Goal: Information Seeking & Learning: Learn about a topic

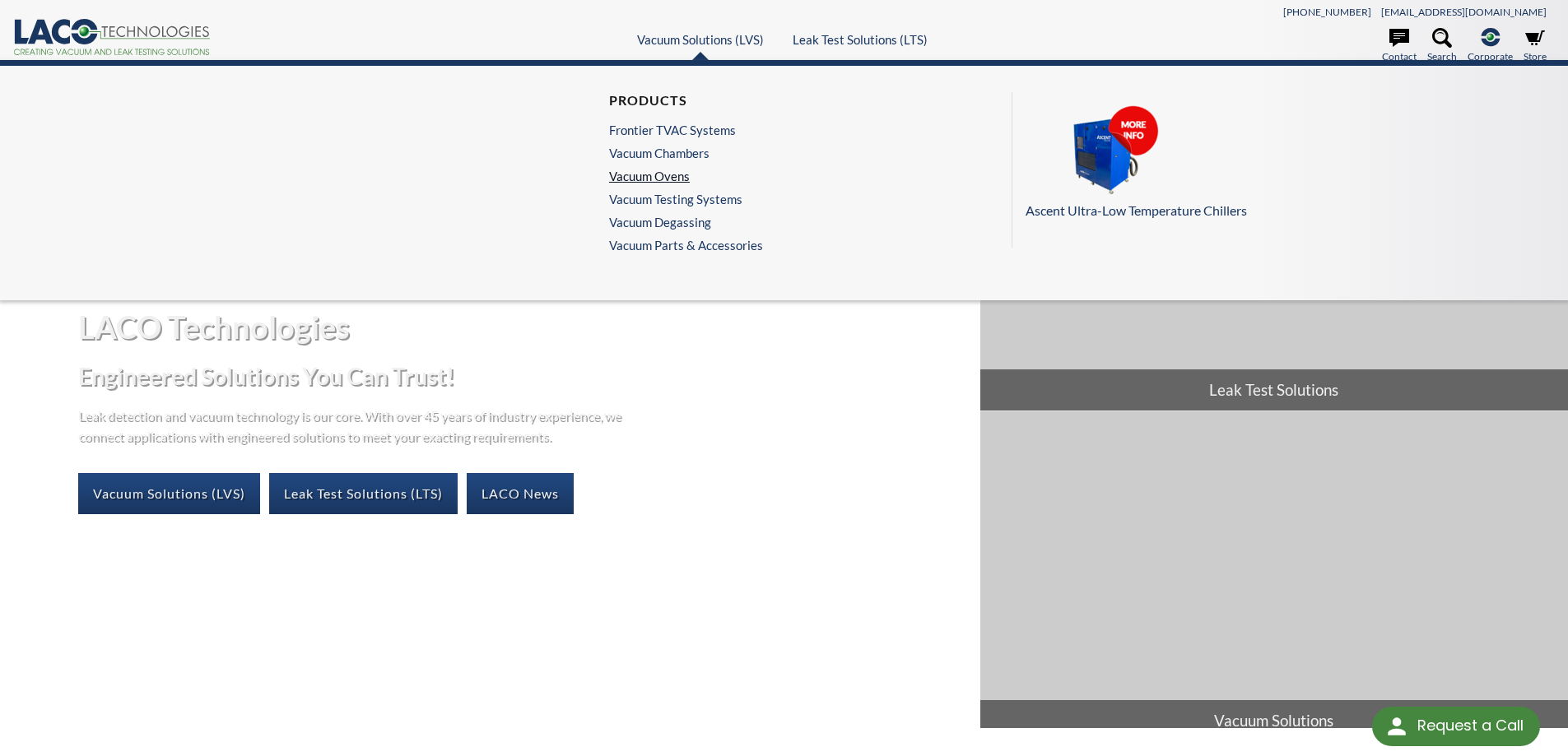
click at [657, 176] on link "Vacuum Ovens" at bounding box center [681, 175] width 146 height 15
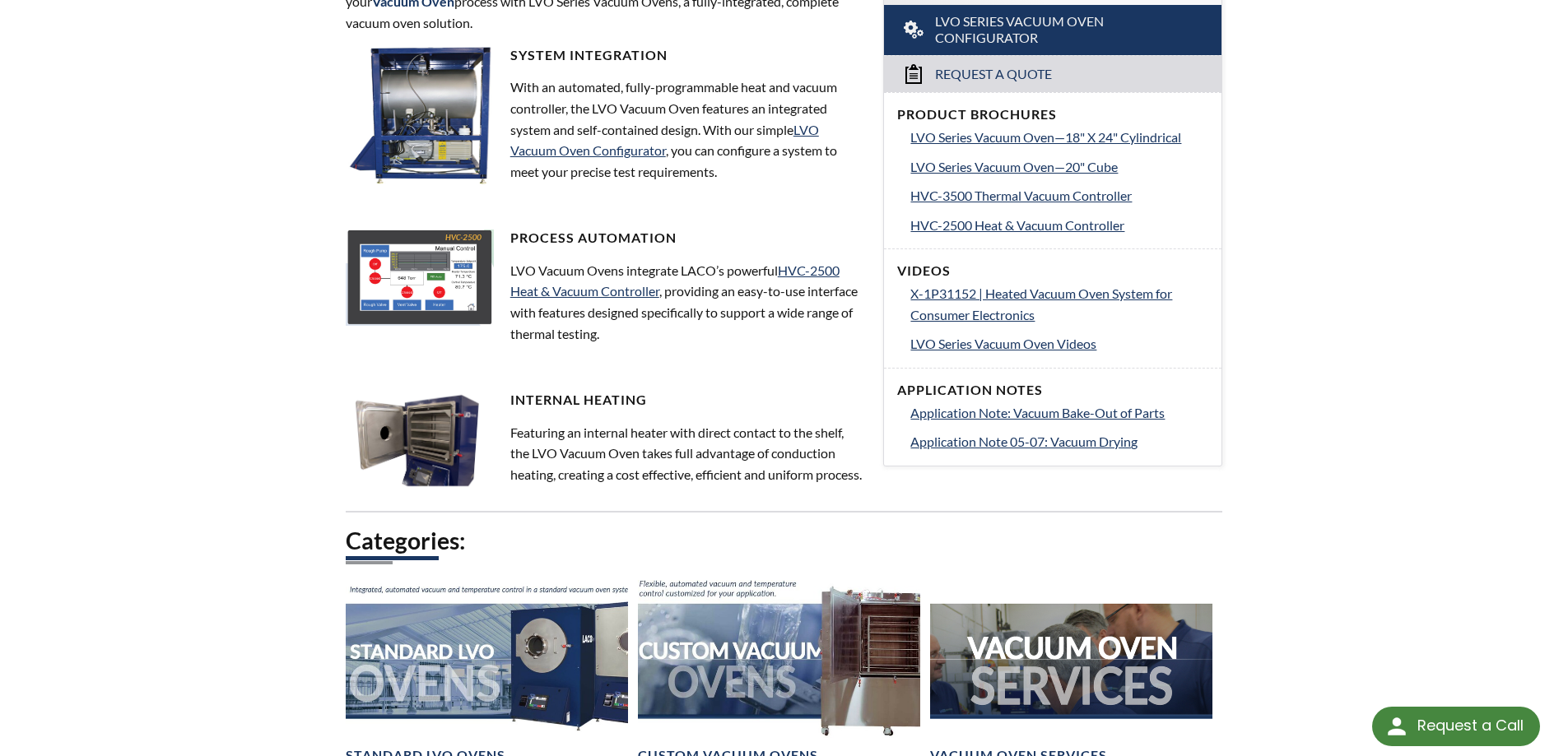
scroll to position [905, 0]
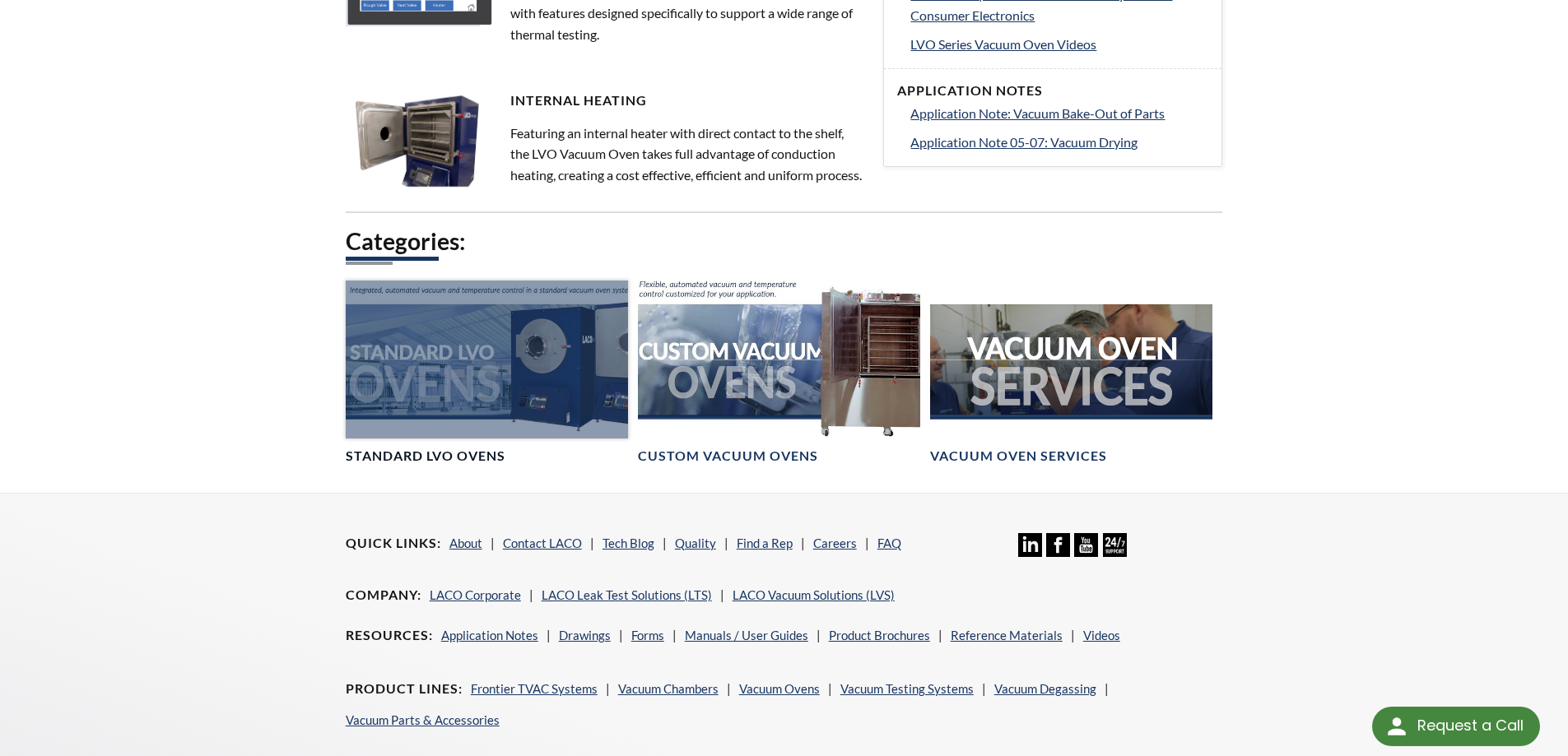
click at [446, 465] on h4 "Standard LVO Ovens" at bounding box center [425, 455] width 159 height 17
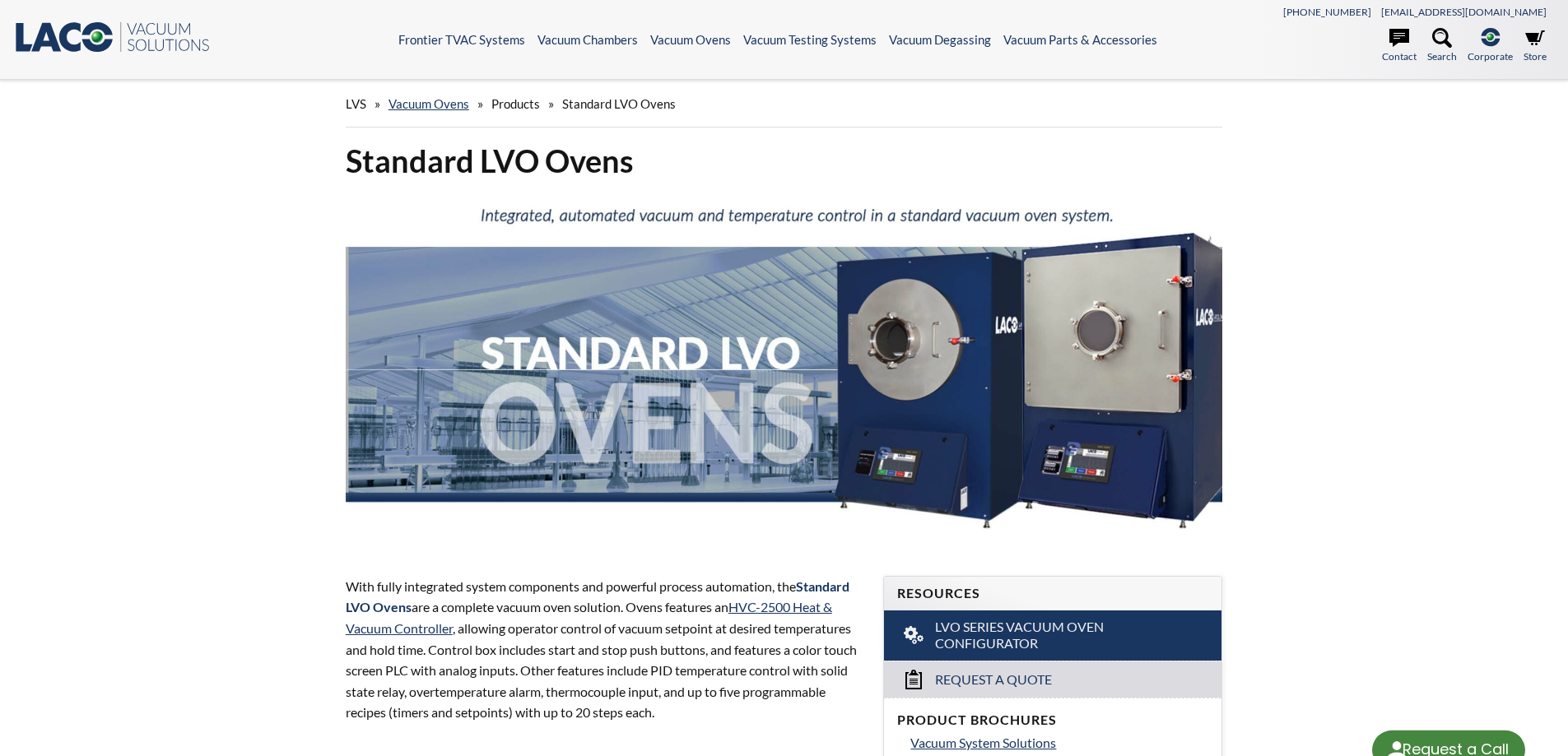
select select "Language Translate Widget"
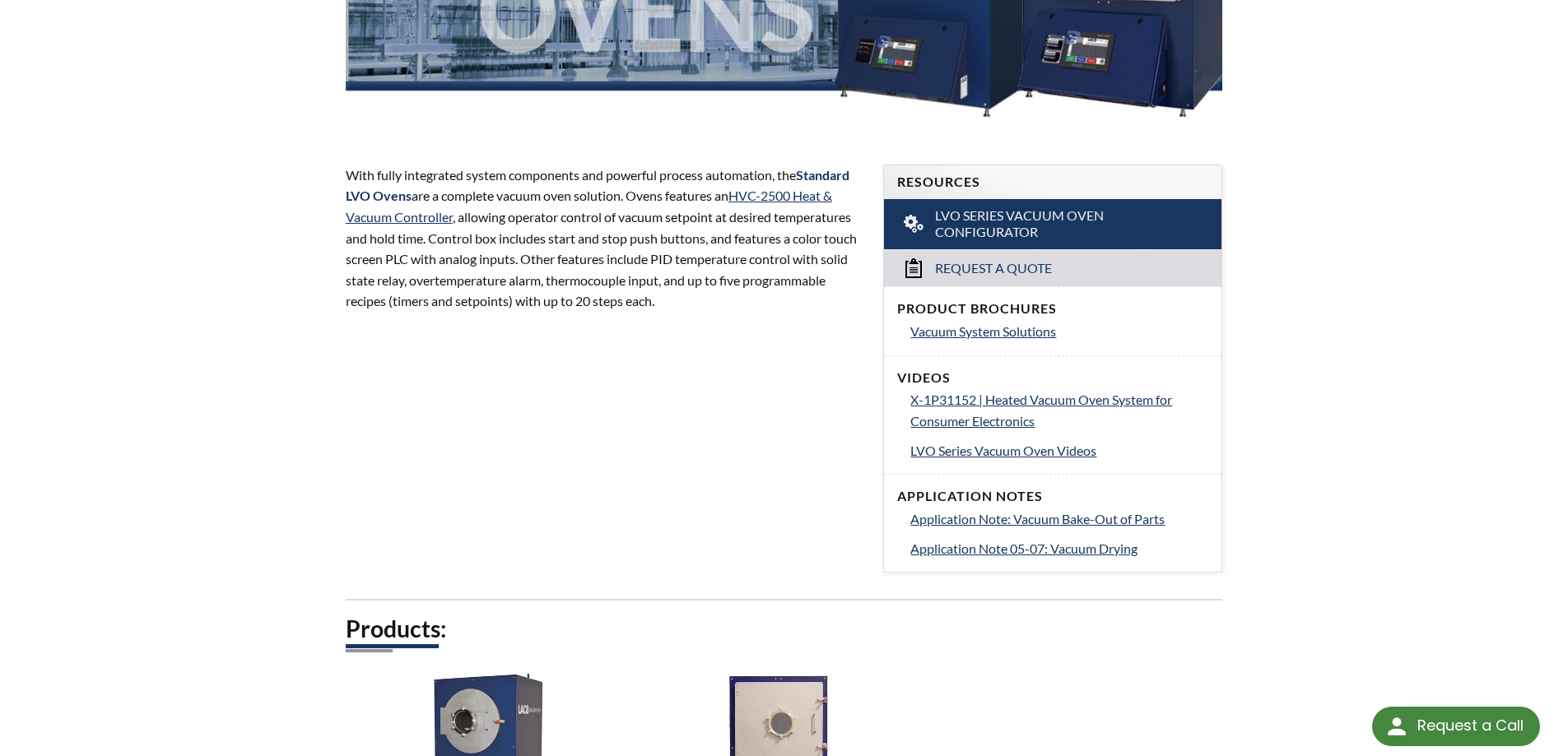
scroll to position [905, 0]
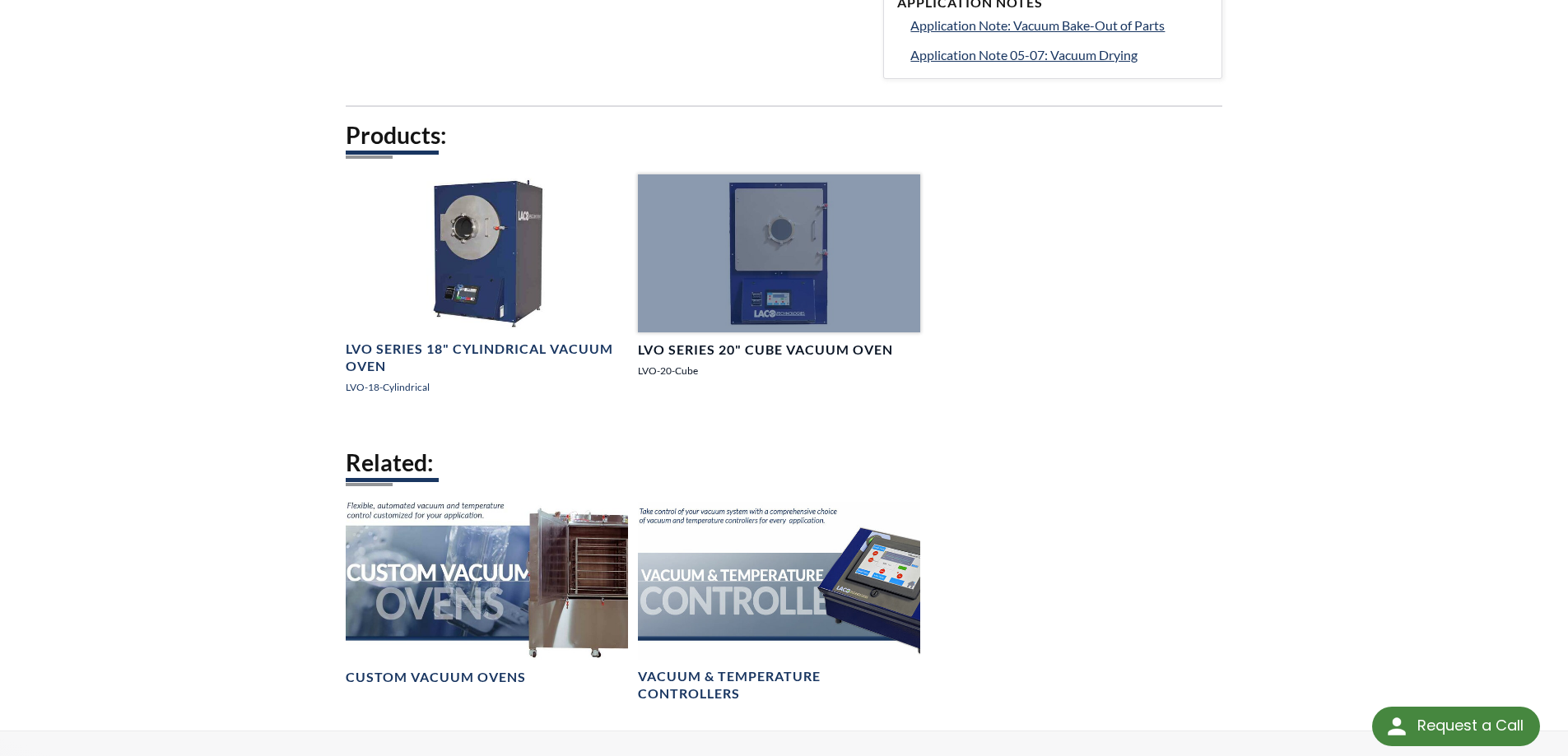
click at [794, 348] on h4 "LVO Series 20" Cube Vacuum Oven" at bounding box center [765, 349] width 255 height 17
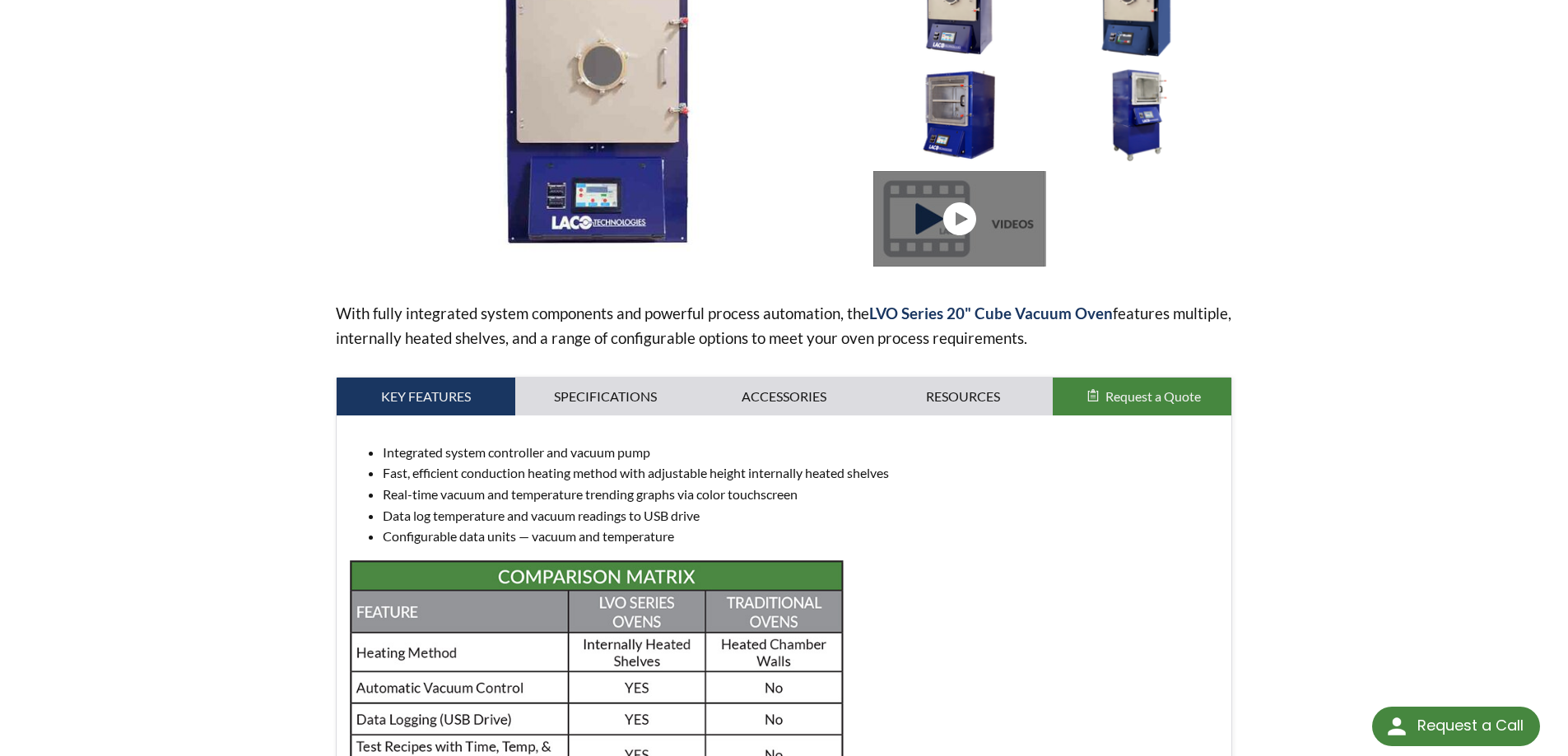
scroll to position [412, 0]
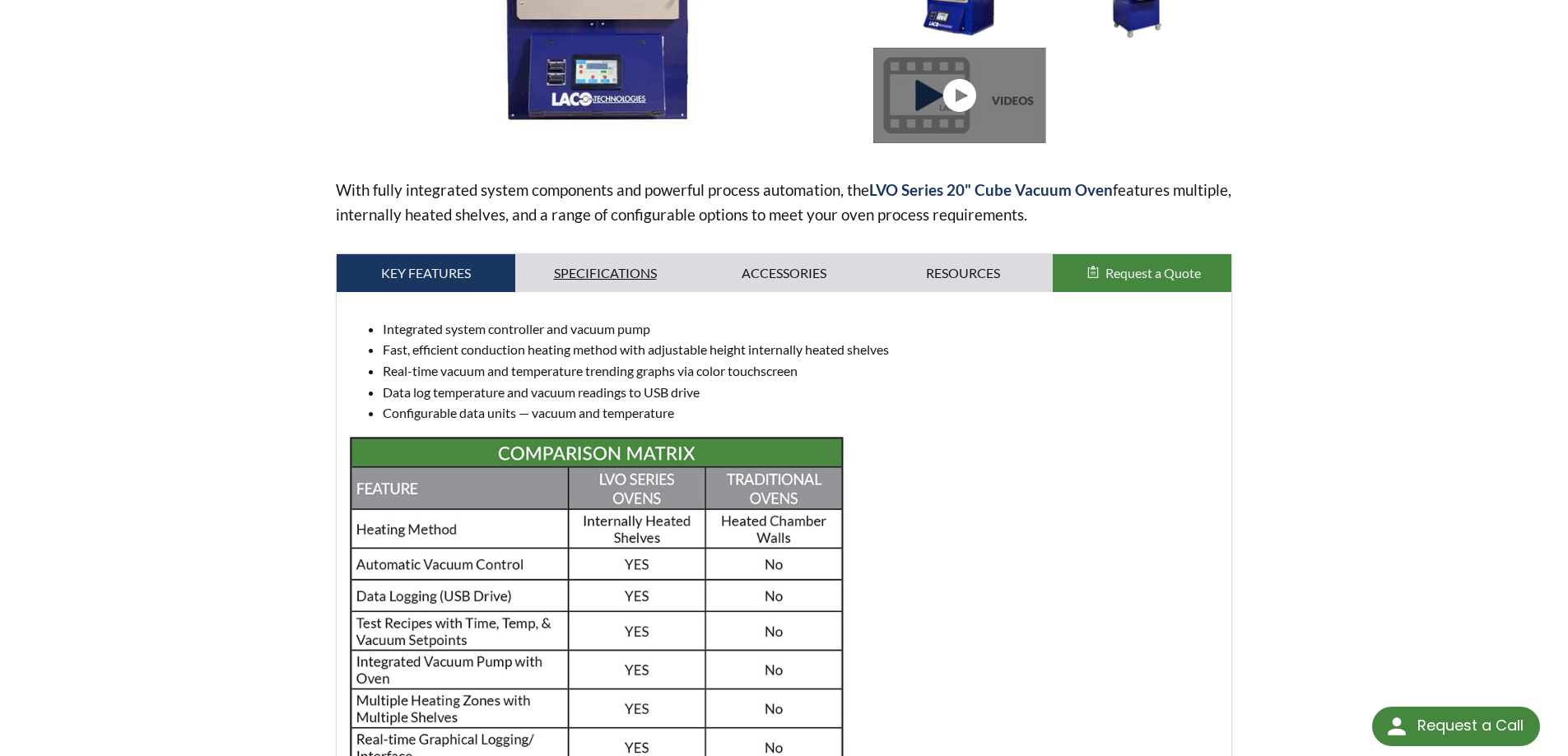
click at [589, 266] on link "Specifications" at bounding box center [605, 273] width 179 height 38
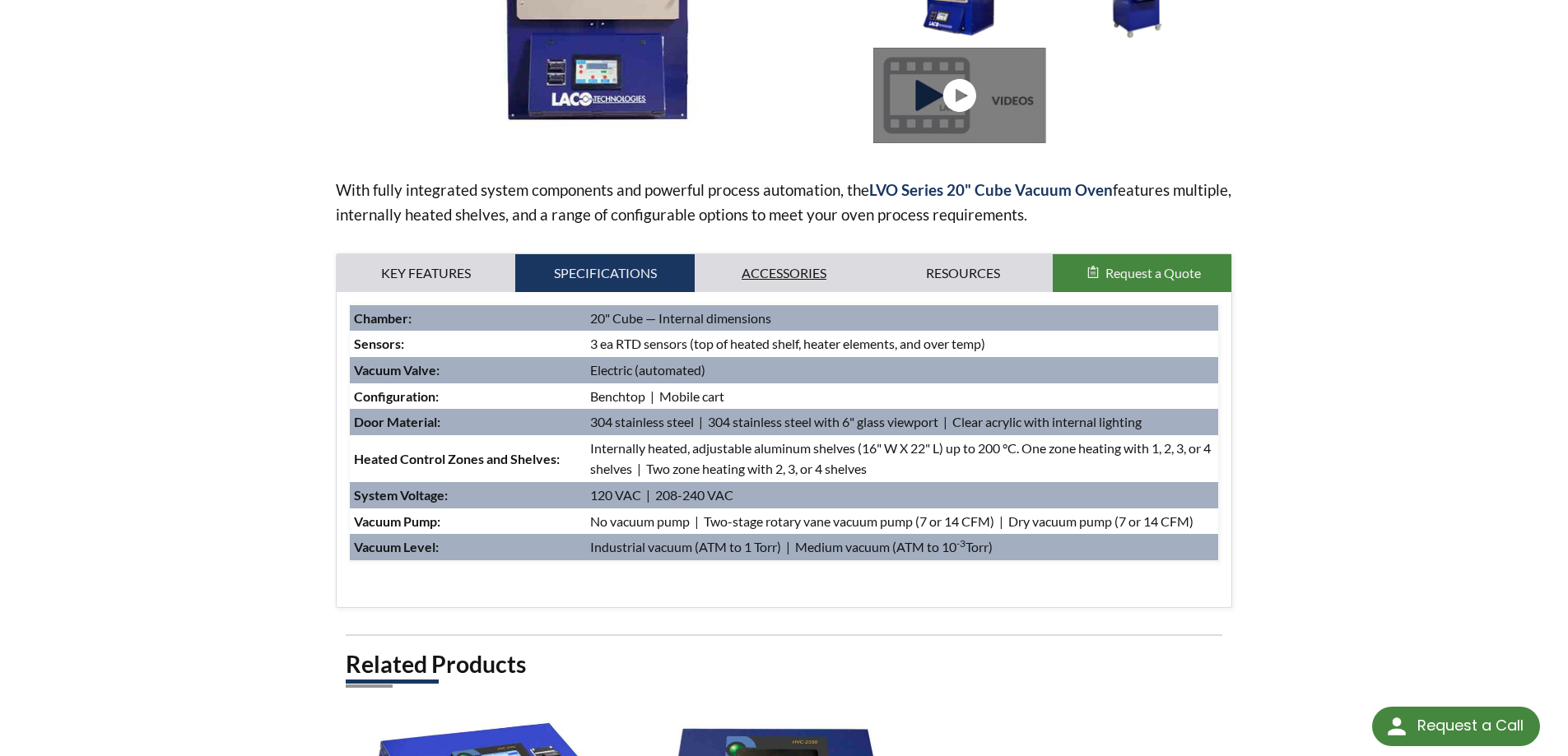
click at [764, 276] on link "Accessories" at bounding box center [784, 273] width 179 height 38
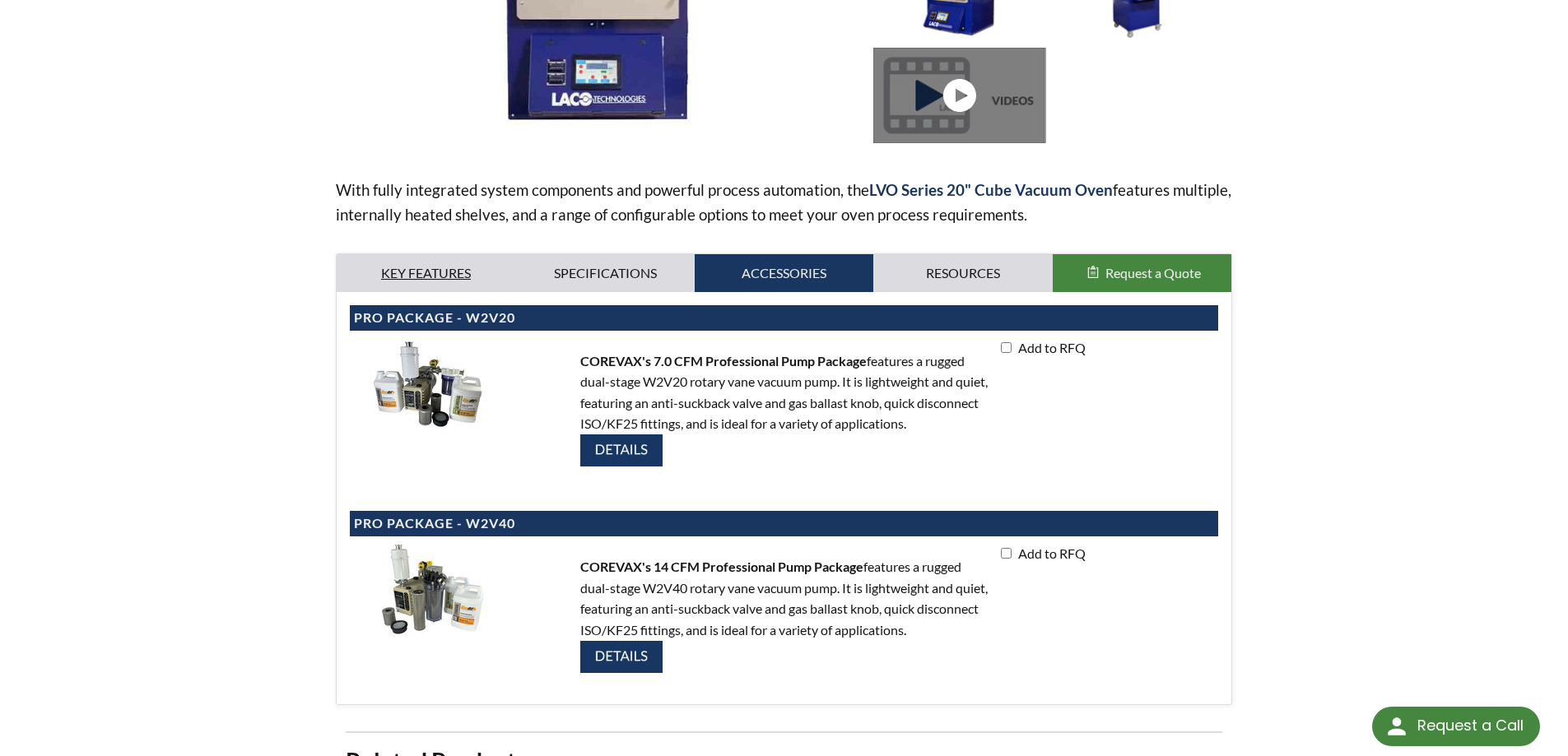
click at [459, 273] on link "Key Features" at bounding box center [426, 273] width 179 height 38
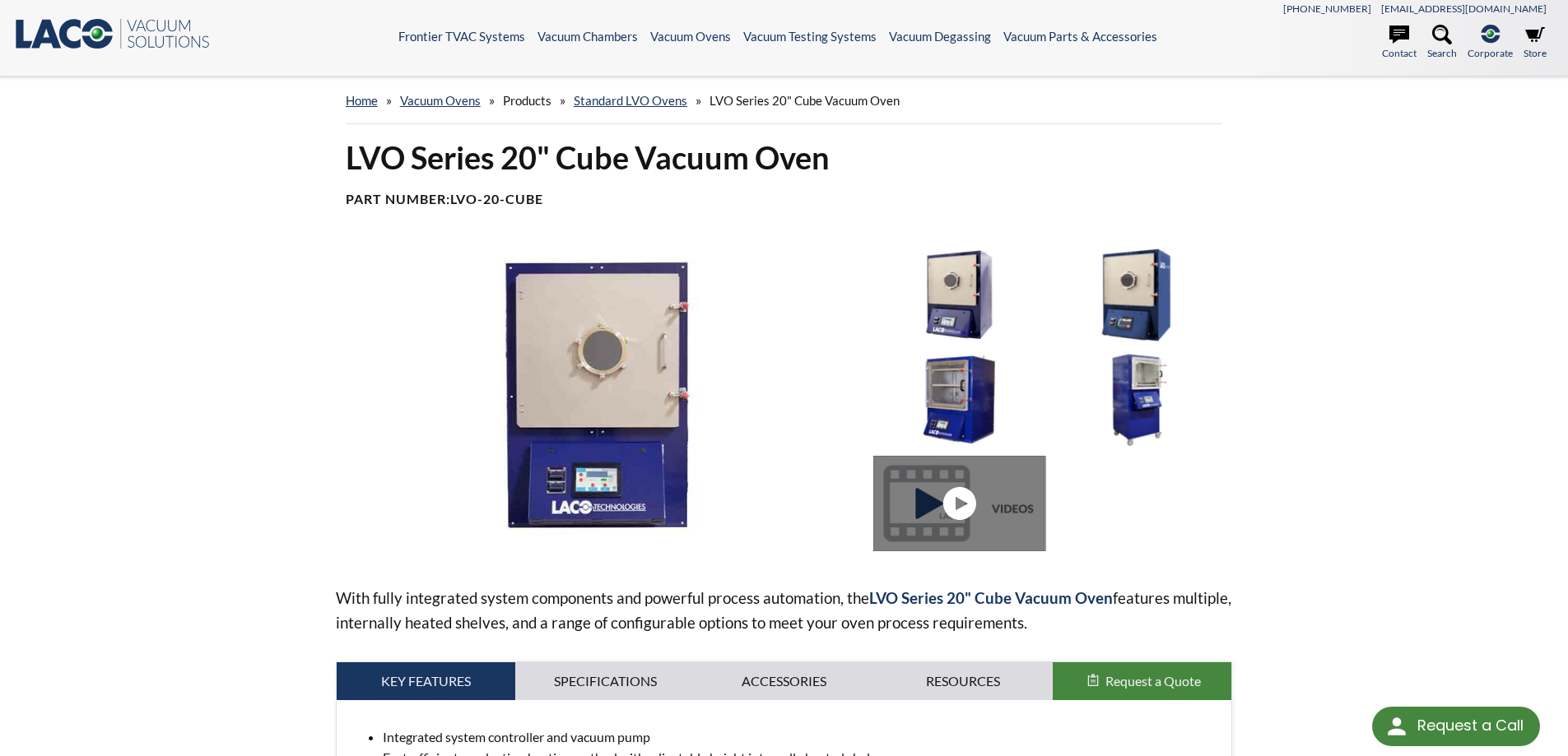
scroll to position [0, 0]
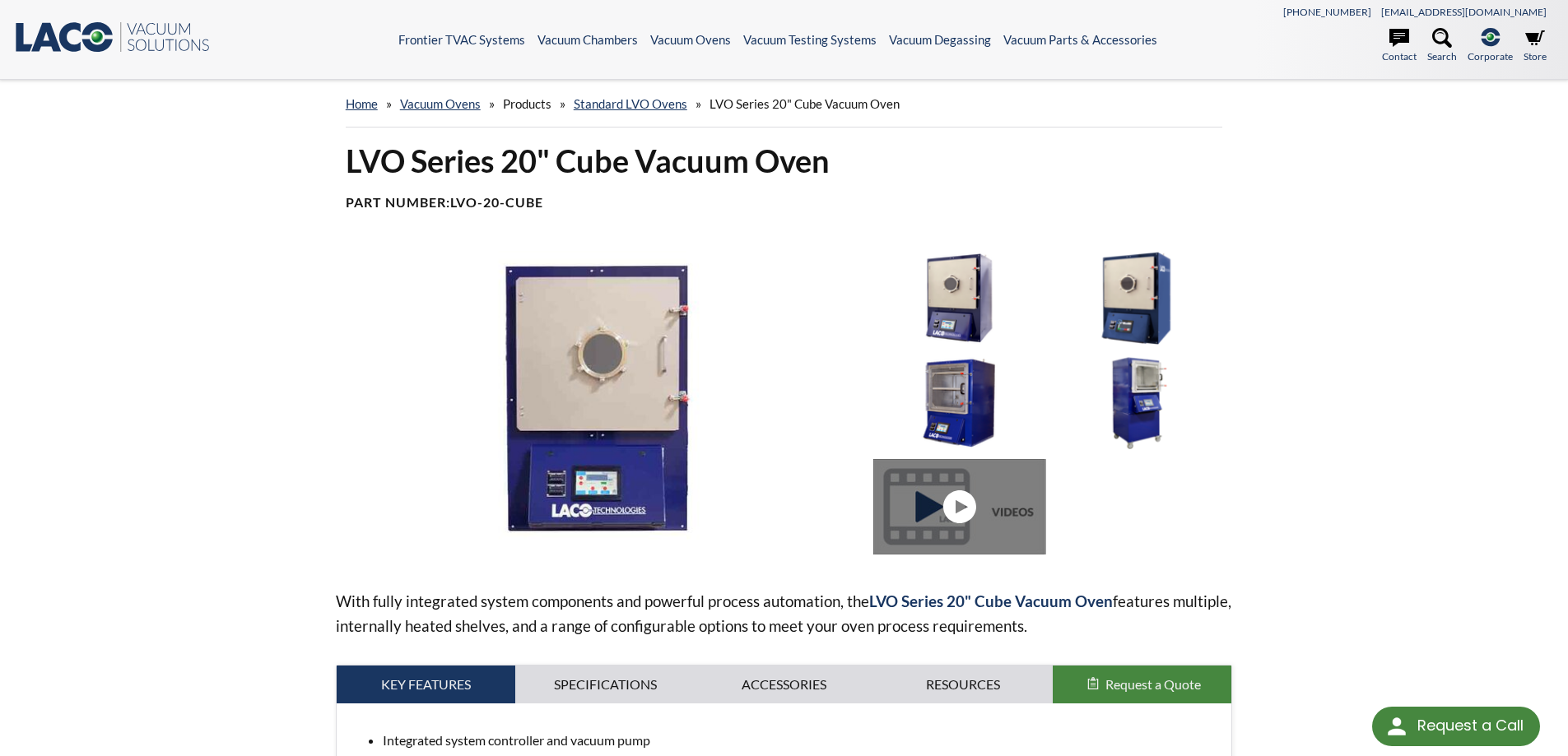
click at [968, 392] on img at bounding box center [958, 402] width 171 height 95
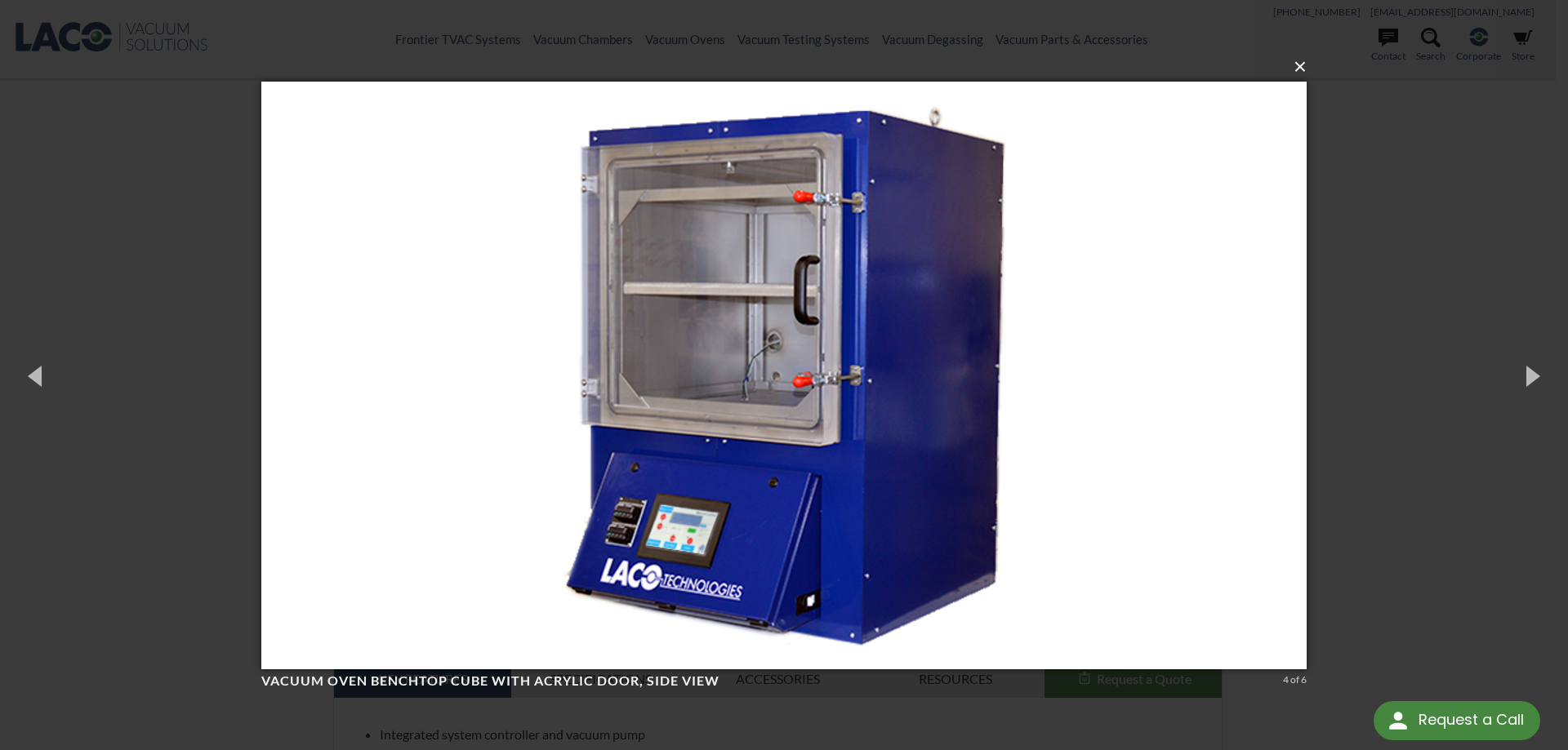
click at [1299, 66] on button "×" at bounding box center [788, 67] width 1045 height 36
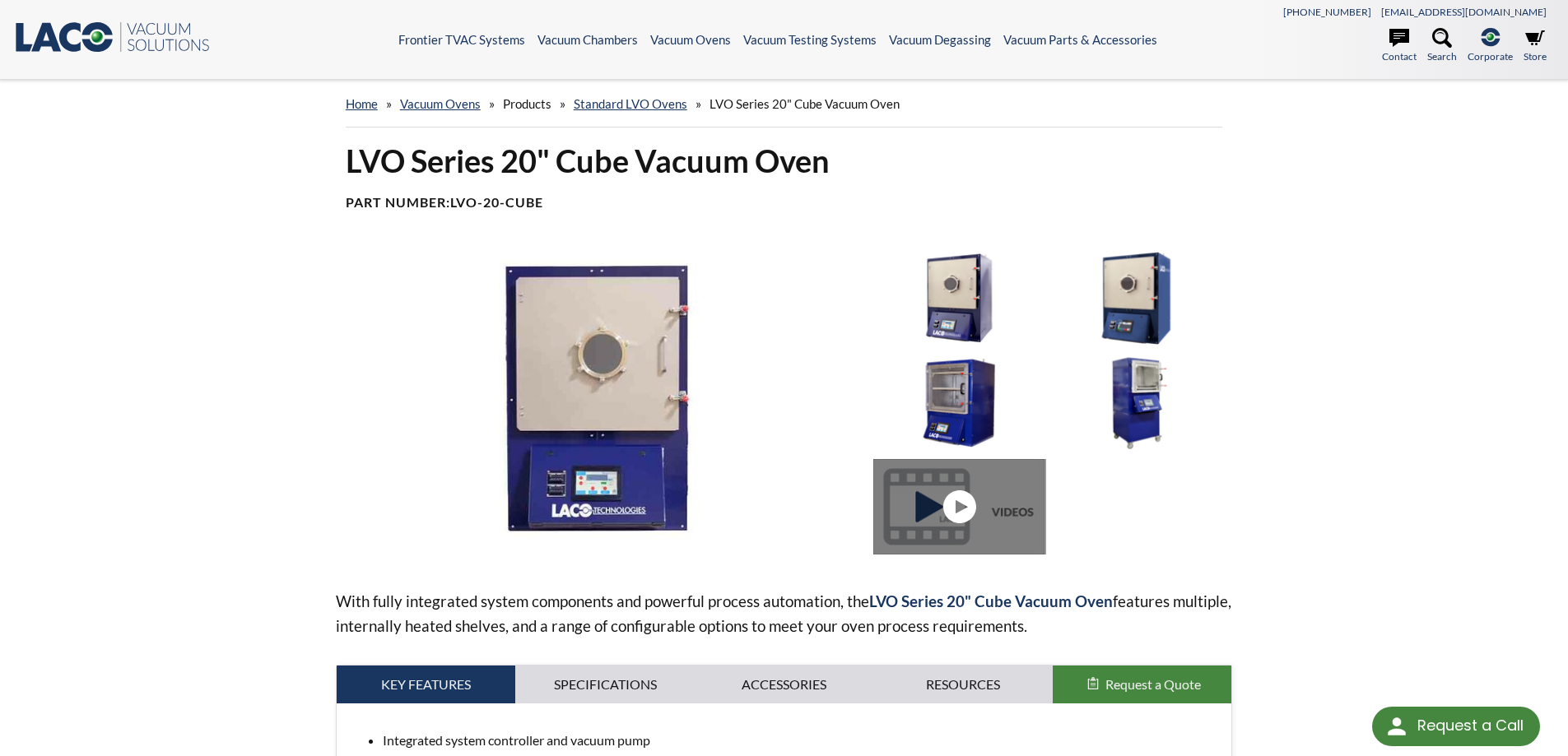
click at [1134, 295] on img at bounding box center [1138, 299] width 171 height 95
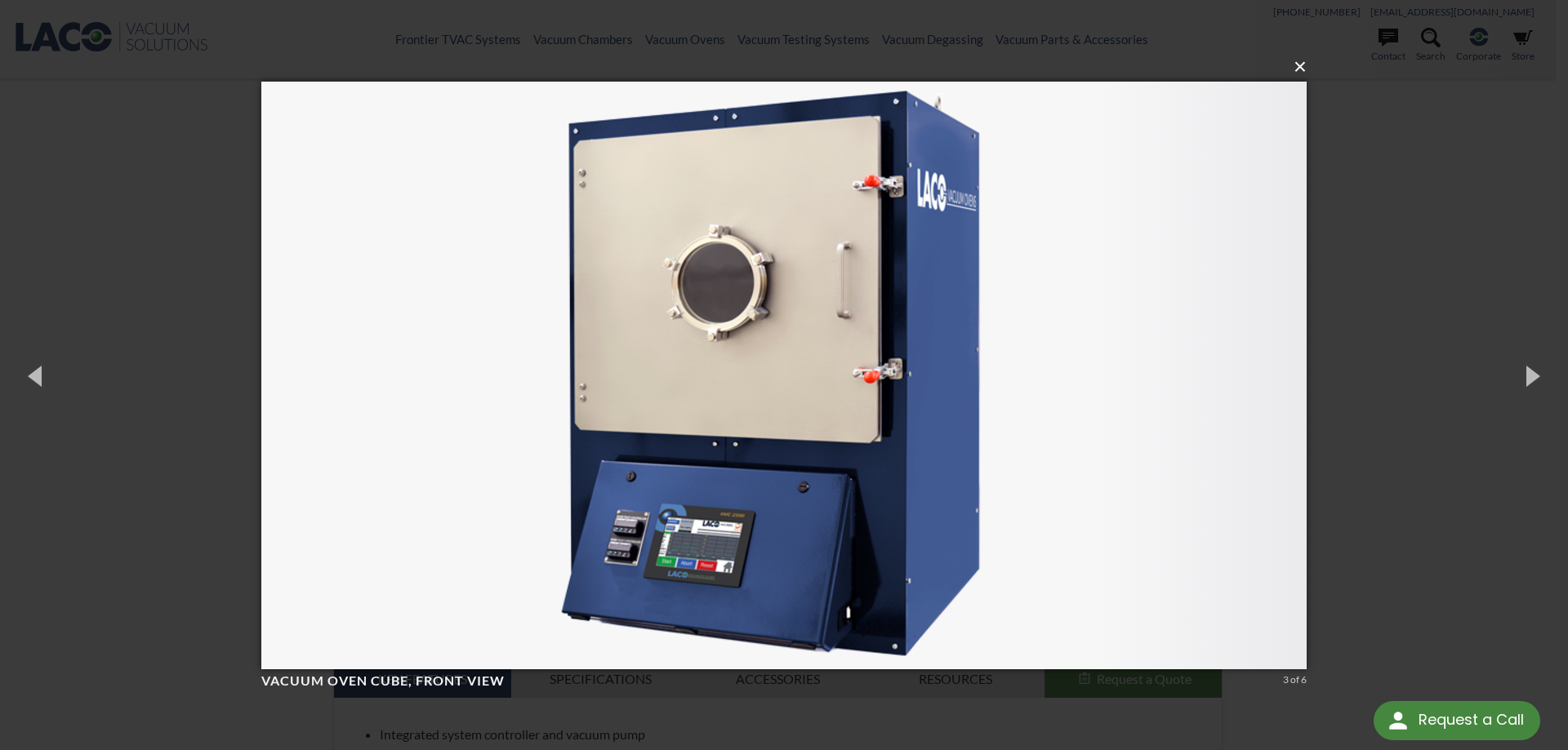
click at [1306, 74] on button "×" at bounding box center [788, 67] width 1045 height 36
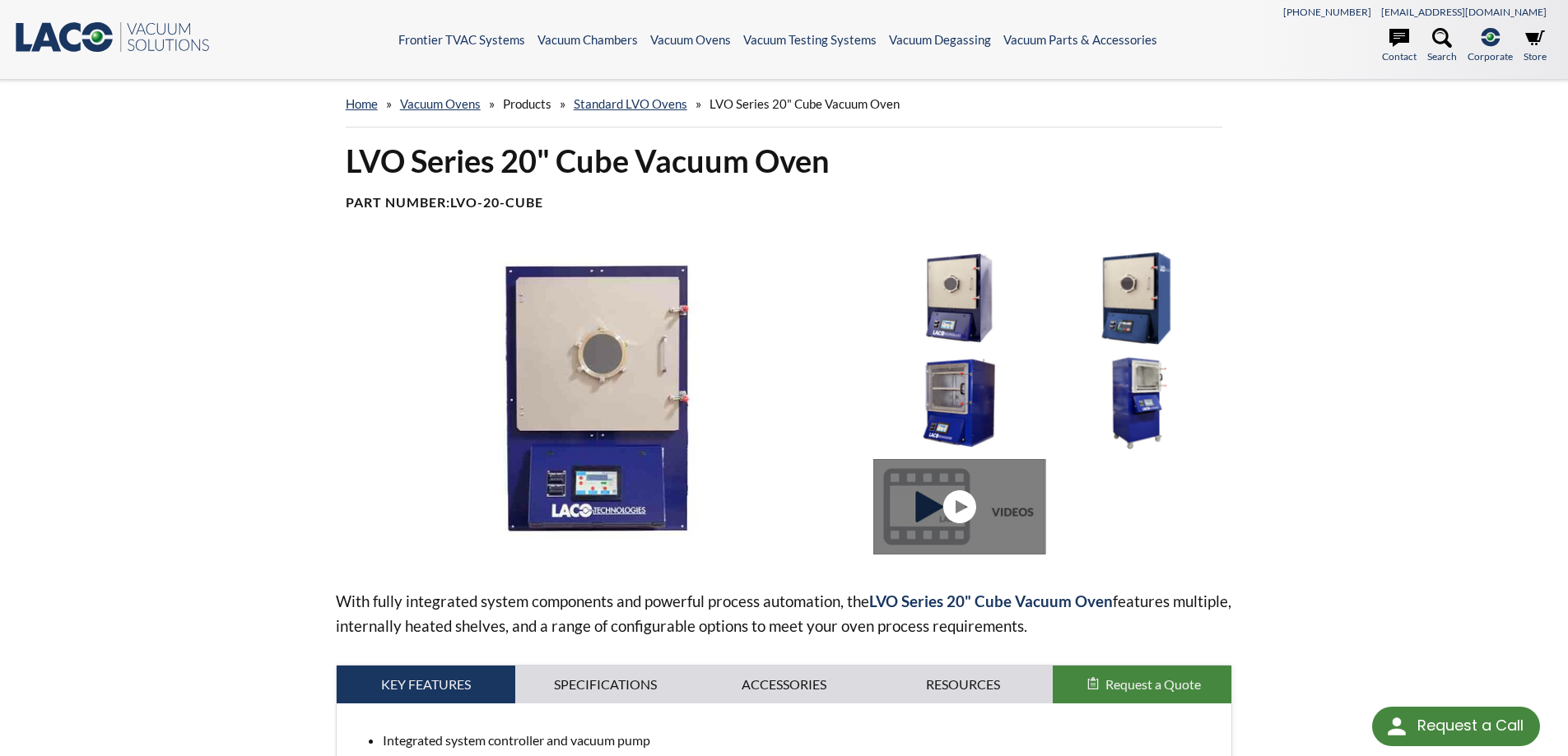
click at [950, 291] on img at bounding box center [958, 299] width 171 height 95
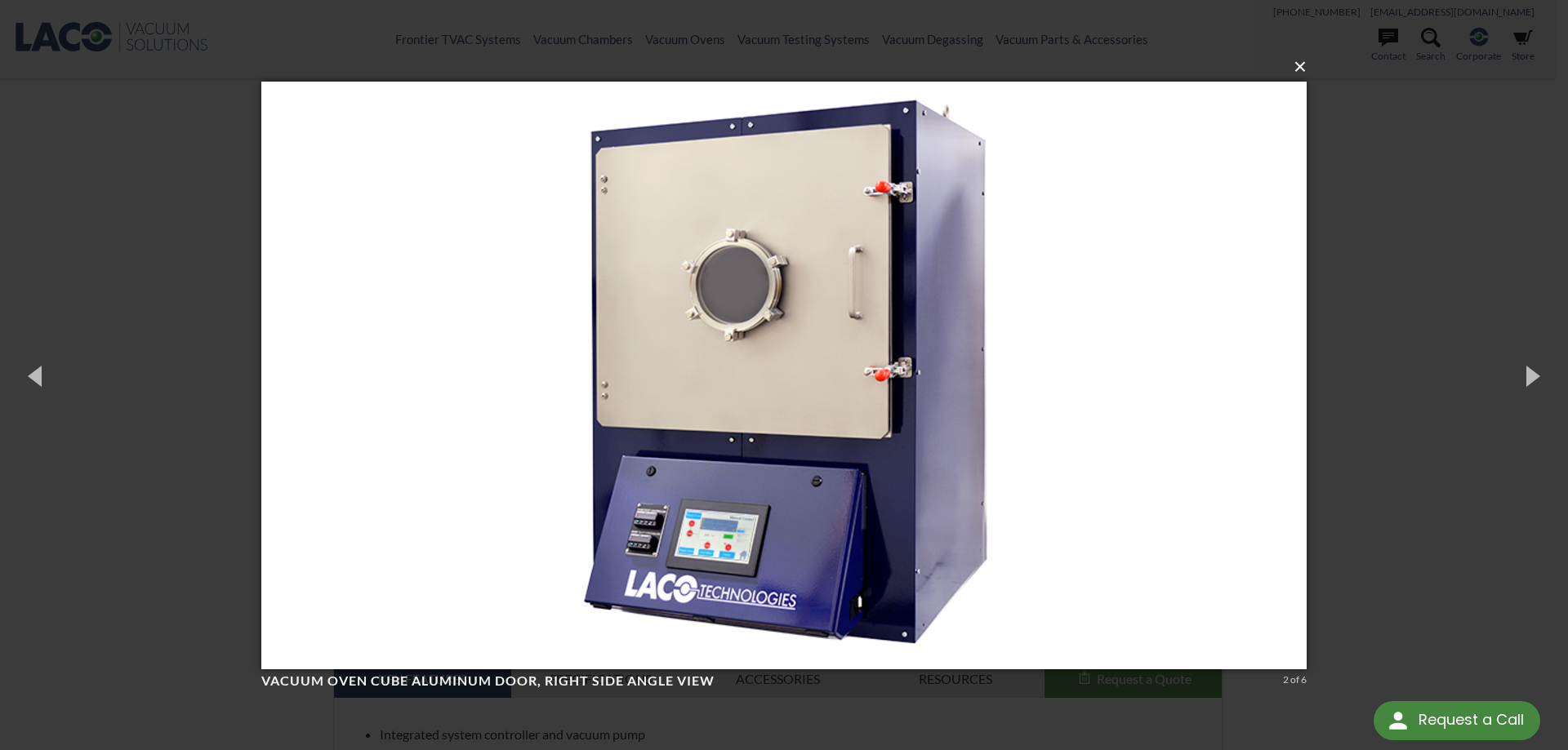
click at [1297, 73] on button "×" at bounding box center [788, 67] width 1045 height 36
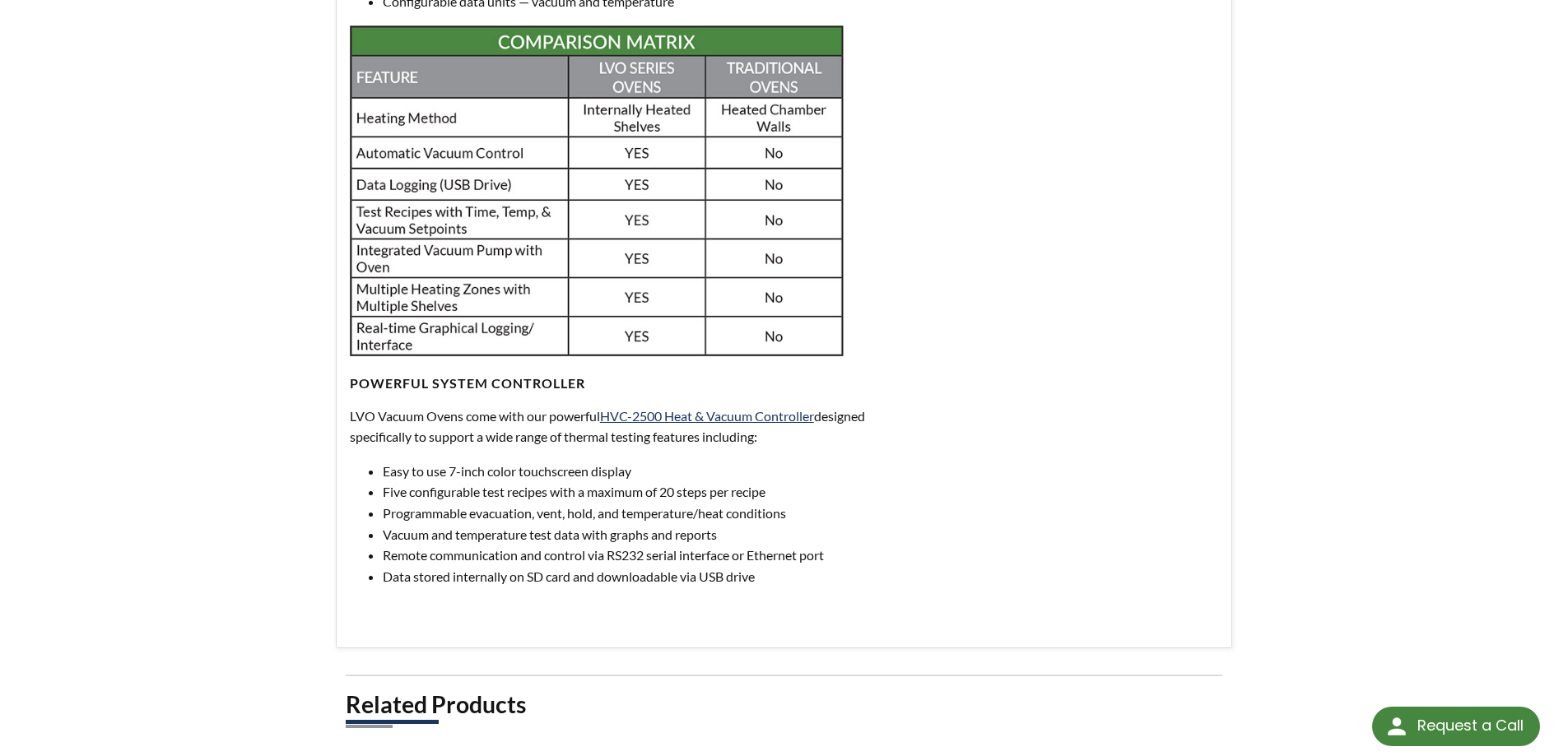
scroll to position [330, 0]
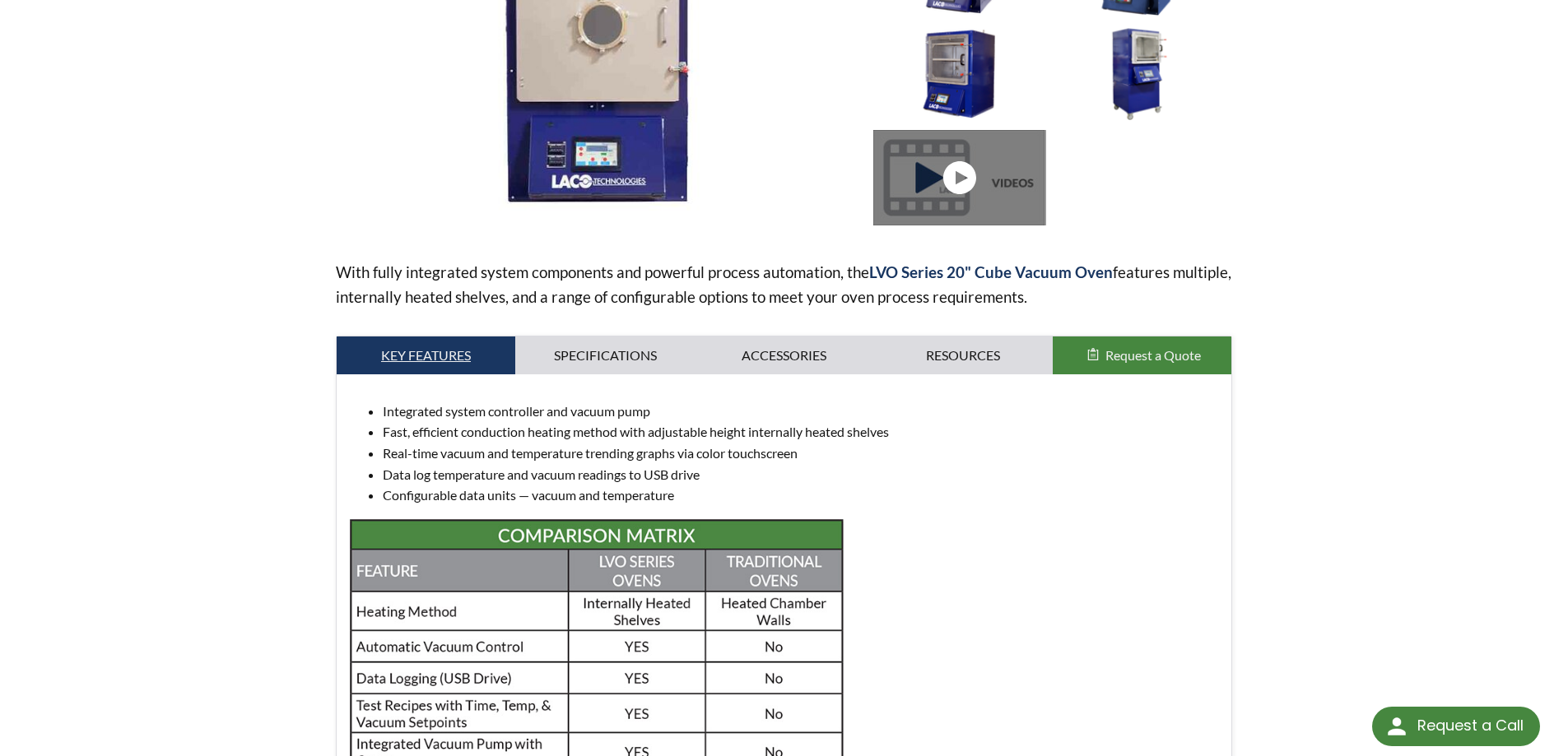
click at [433, 354] on link "Key Features" at bounding box center [426, 355] width 179 height 38
click at [626, 365] on link "Specifications" at bounding box center [605, 355] width 179 height 38
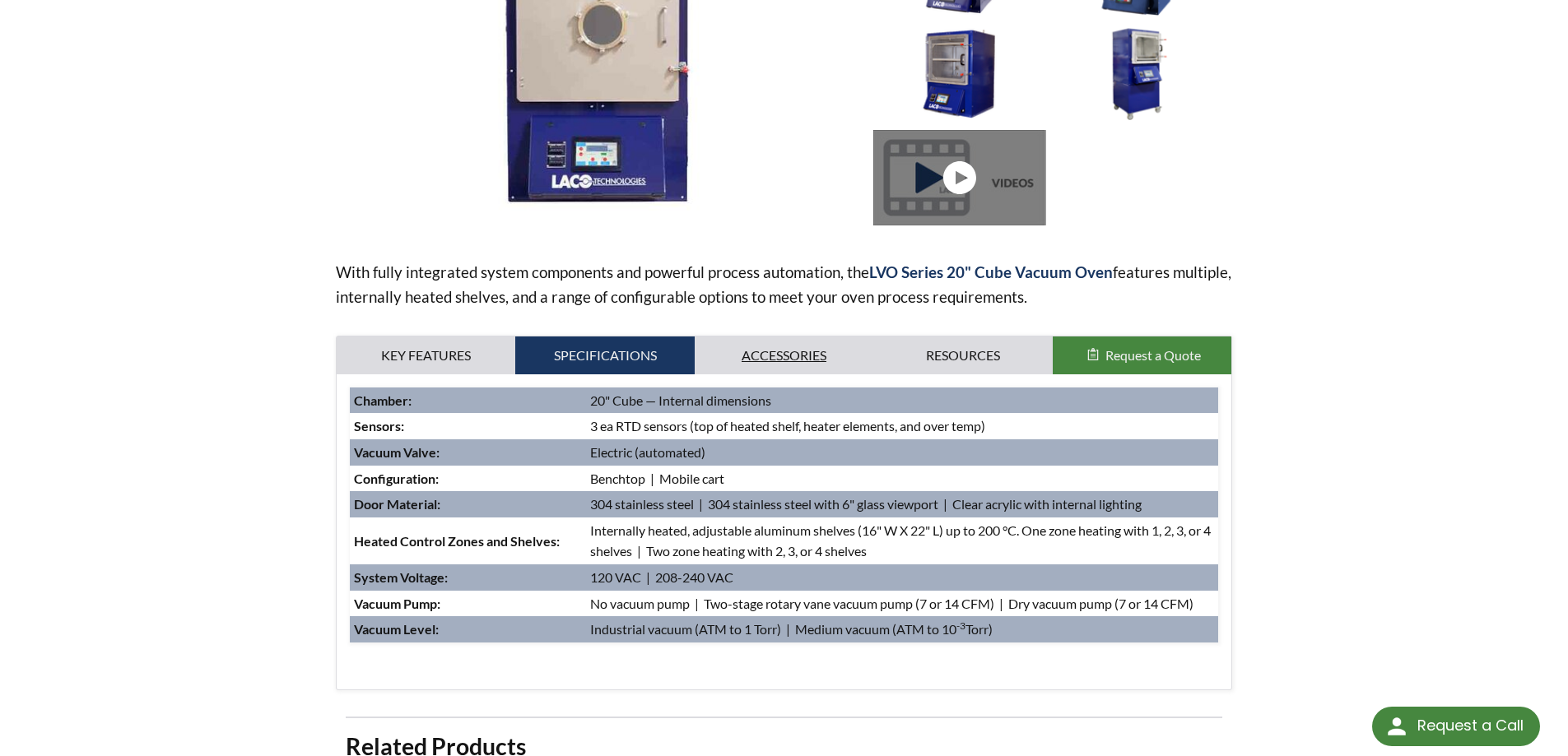
click at [773, 355] on link "Accessories" at bounding box center [784, 355] width 179 height 38
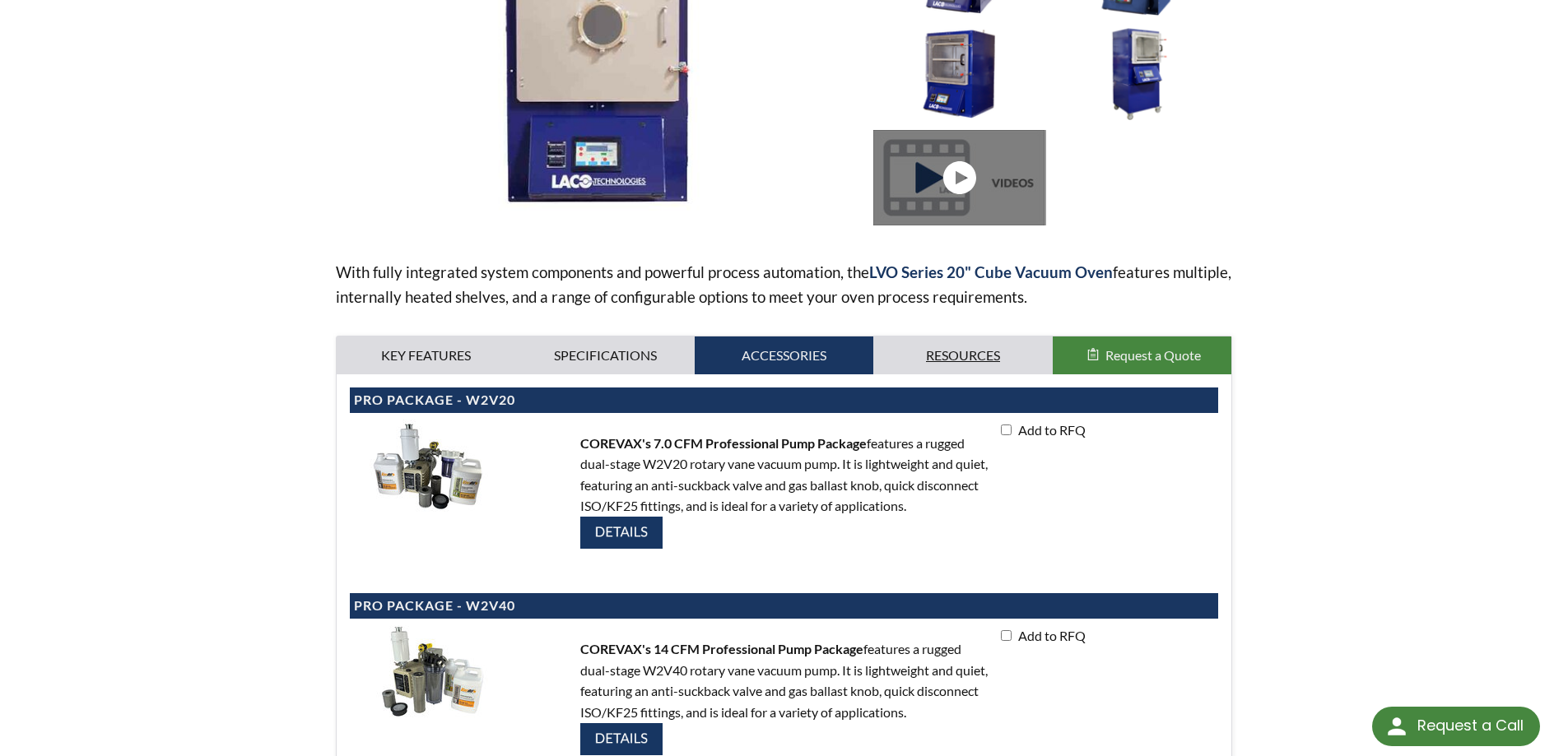
click at [937, 355] on link "Resources" at bounding box center [962, 355] width 179 height 38
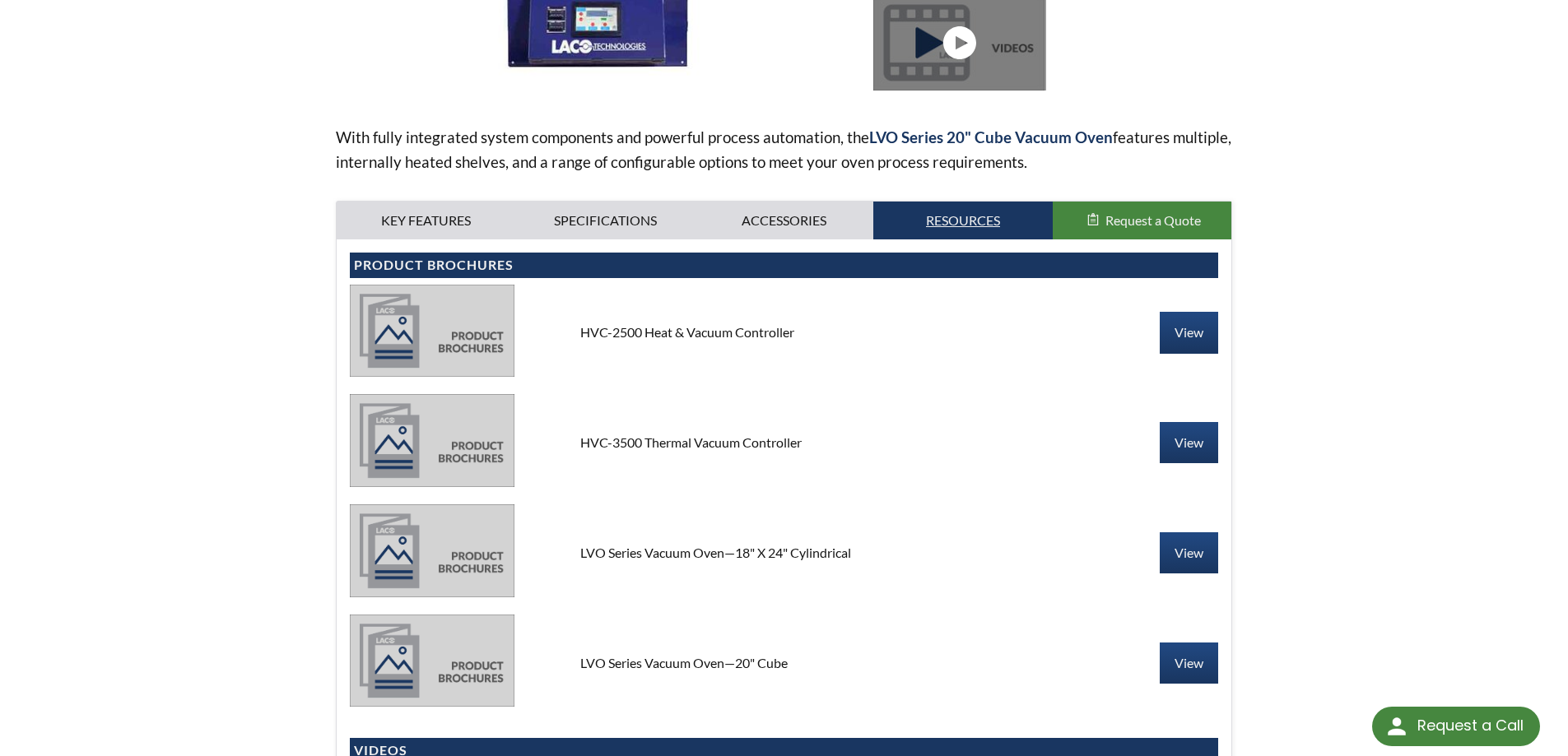
scroll to position [494, 0]
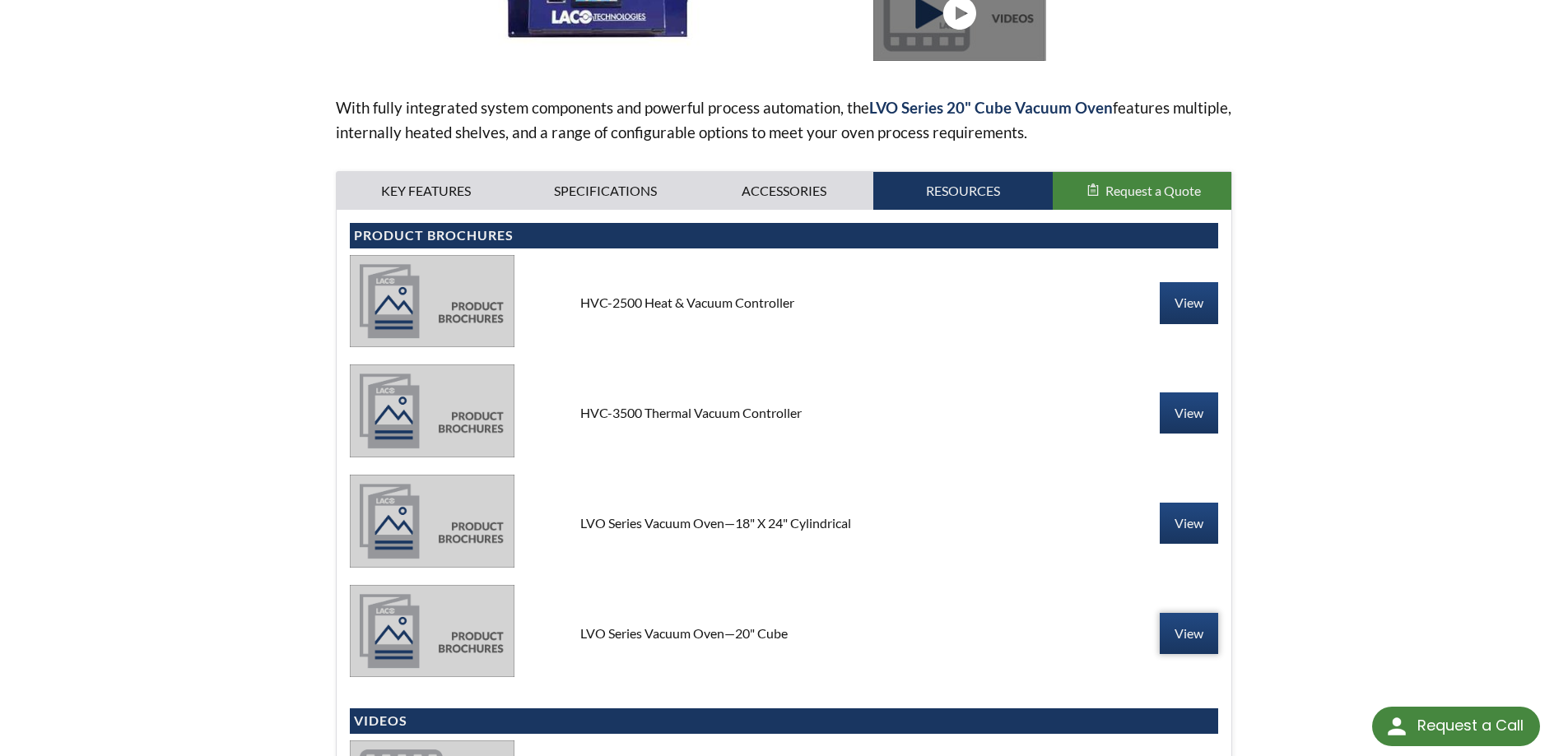
click at [1173, 635] on link "View" at bounding box center [1189, 634] width 58 height 42
